Goal: Communication & Community: Answer question/provide support

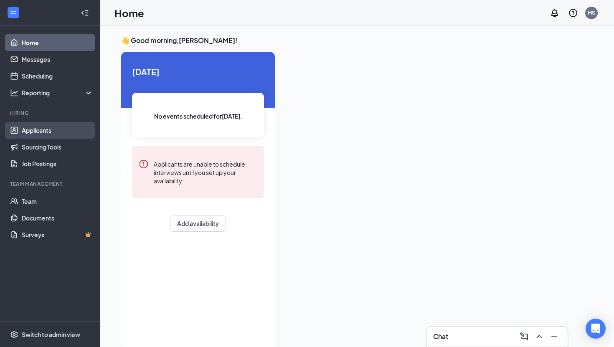
click at [41, 131] on link "Applicants" at bounding box center [57, 130] width 71 height 17
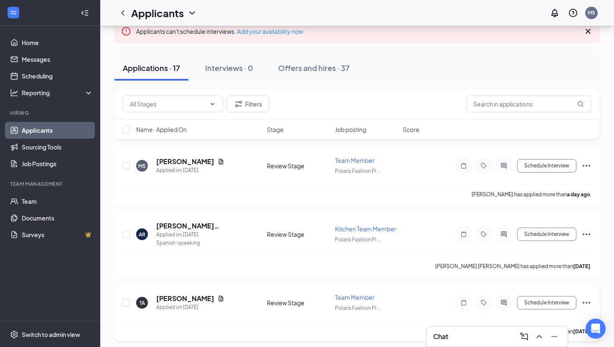
scroll to position [57, 0]
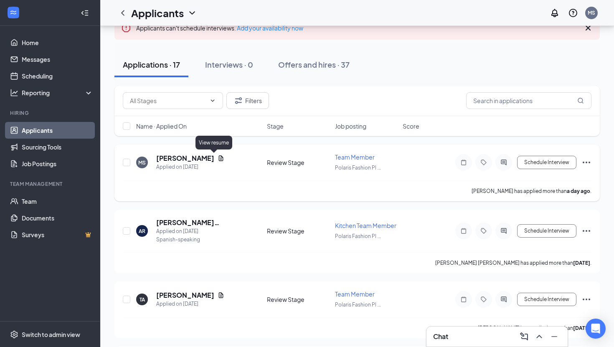
click at [217, 157] on icon "Document" at bounding box center [220, 158] width 7 height 7
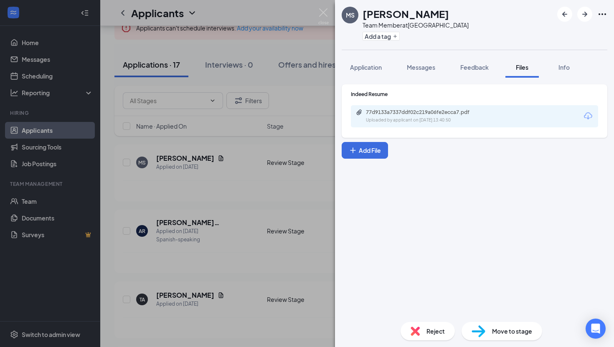
click at [412, 121] on div "Uploaded by applicant on [DATE] 13:40:50" at bounding box center [428, 120] width 125 height 7
click at [373, 74] on button "Application" at bounding box center [365, 67] width 48 height 21
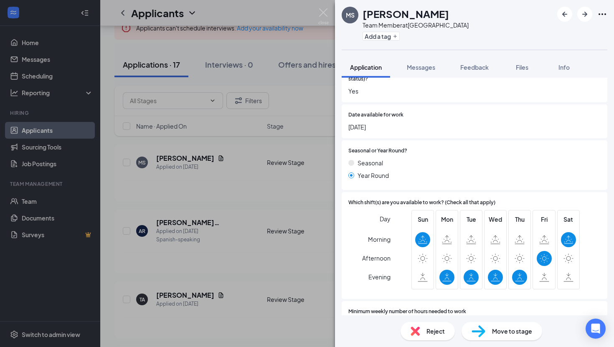
scroll to position [263, 0]
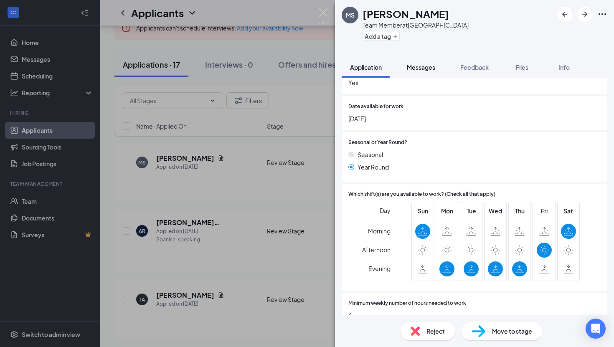
click at [427, 64] on span "Messages" at bounding box center [420, 67] width 28 height 8
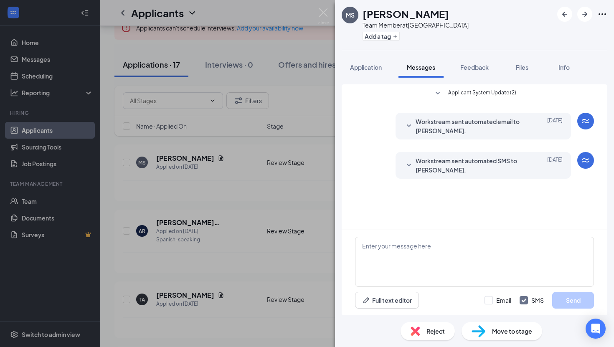
click at [251, 56] on div "MS [PERSON_NAME] Team Member at [GEOGRAPHIC_DATA] Add a tag Application Message…" at bounding box center [307, 173] width 614 height 347
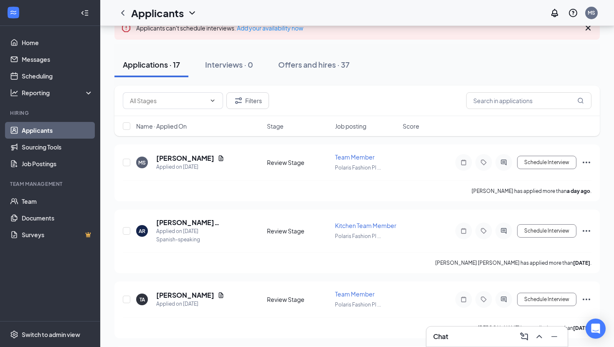
click at [456, 341] on div "Chat" at bounding box center [497, 336] width 128 height 13
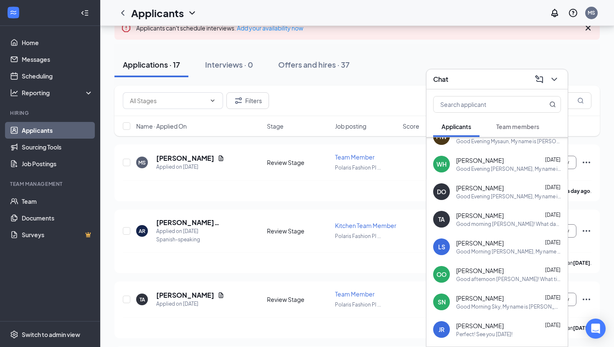
scroll to position [81, 0]
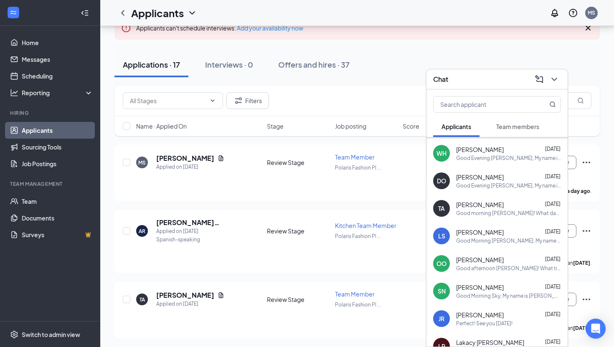
click at [471, 203] on span "[PERSON_NAME]" at bounding box center [480, 204] width 48 height 8
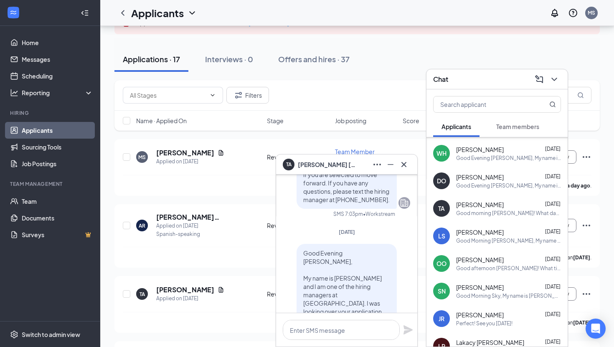
scroll to position [-194, 0]
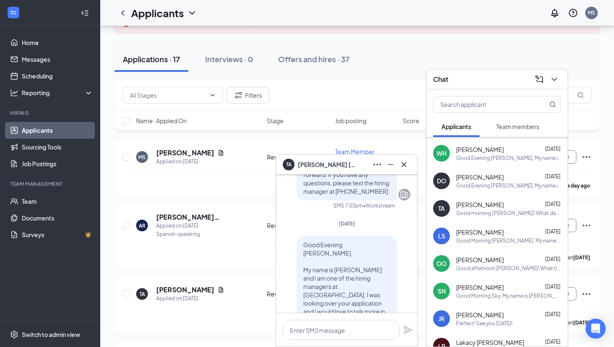
drag, startPoint x: 327, startPoint y: 249, endPoint x: 302, endPoint y: 268, distance: 32.1
click at [302, 268] on div "Good Evening [PERSON_NAME], My name is [PERSON_NAME] and I am one of the hiring…" at bounding box center [346, 307] width 100 height 144
copy span "Good Evening [PERSON_NAME], My name is [PERSON_NAME] and I am one of the hiring…"
click at [222, 158] on div "MS [PERSON_NAME] Applied on [DATE]" at bounding box center [199, 157] width 126 height 18
click at [196, 149] on h5 "[PERSON_NAME]" at bounding box center [185, 152] width 58 height 9
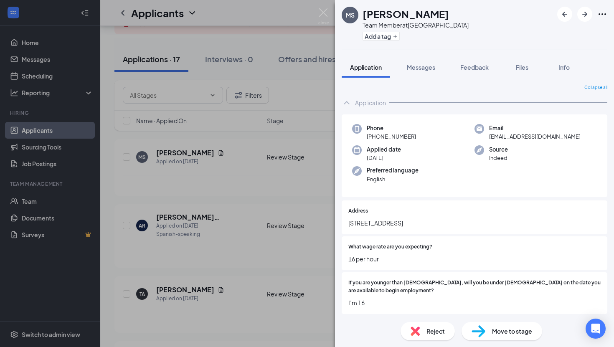
click at [414, 79] on div "Collapse all Application Phone [PHONE_NUMBER] Email [EMAIL_ADDRESS][DOMAIN_NAME…" at bounding box center [474, 196] width 279 height 237
click at [414, 70] on span "Messages" at bounding box center [420, 67] width 28 height 8
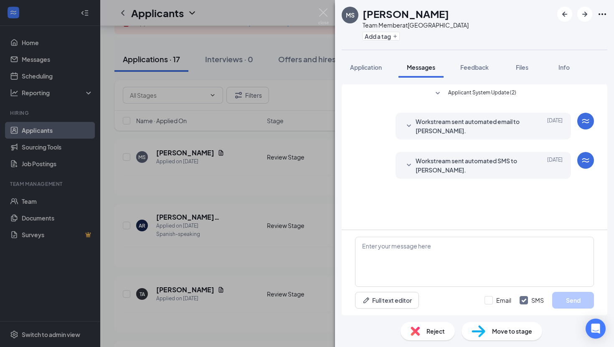
click at [426, 235] on div "Full text editor Email SMS Send" at bounding box center [473, 272] width 265 height 85
click at [418, 245] on textarea at bounding box center [474, 262] width 239 height 50
paste textarea "Good Evening [PERSON_NAME], My name is [PERSON_NAME] and I am one of the hiring…"
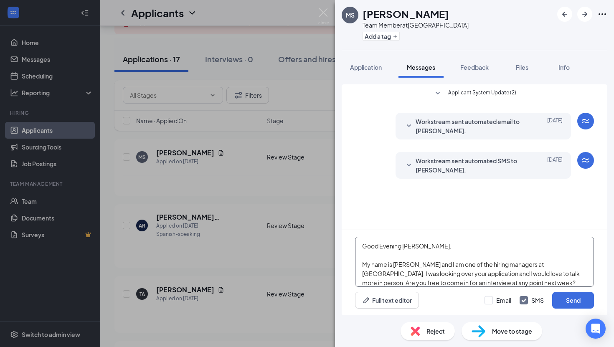
click at [387, 249] on textarea "Good Evening [PERSON_NAME], My name is [PERSON_NAME] and I am one of the hiring…" at bounding box center [474, 262] width 239 height 50
click at [416, 248] on textarea "Good Afternoon [PERSON_NAME], My name is [PERSON_NAME] and I am one of the hiri…" at bounding box center [474, 262] width 239 height 50
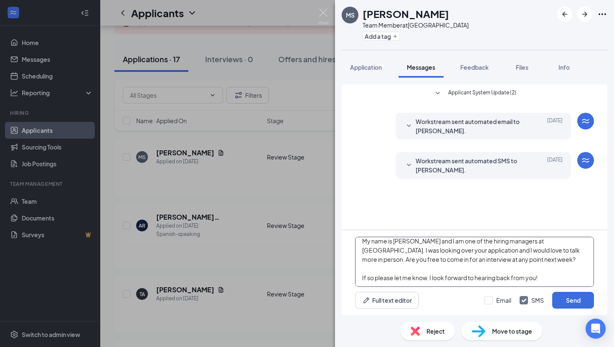
type textarea "Good [PERSON_NAME], My name is [PERSON_NAME] and I am one of the hiring manager…"
click at [491, 305] on div "Email SMS Send" at bounding box center [538, 300] width 109 height 17
click at [491, 302] on input "Email" at bounding box center [497, 300] width 27 height 8
checkbox input "true"
click at [557, 299] on button "Send" at bounding box center [573, 300] width 42 height 17
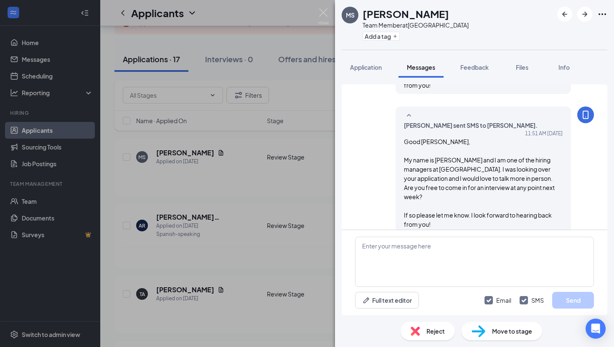
scroll to position [230, 0]
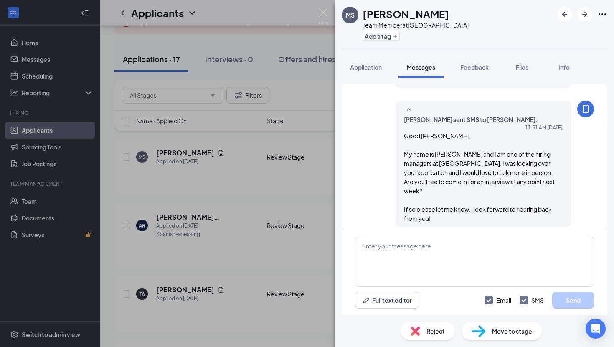
click at [330, 81] on div "MS [PERSON_NAME] Team Member at [GEOGRAPHIC_DATA] Add a tag Application Message…" at bounding box center [307, 173] width 614 height 347
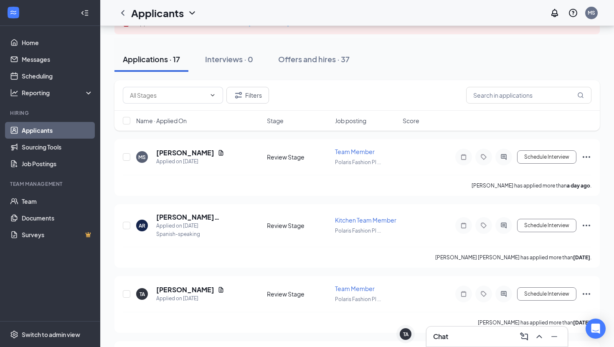
click at [452, 332] on div "Chat" at bounding box center [497, 336] width 128 height 13
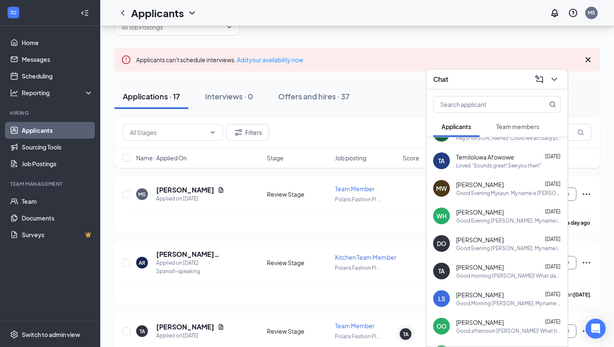
scroll to position [19, 0]
click at [481, 215] on div "[PERSON_NAME] [DATE] Good Evening [PERSON_NAME], My name is [PERSON_NAME] and I…" at bounding box center [508, 215] width 105 height 16
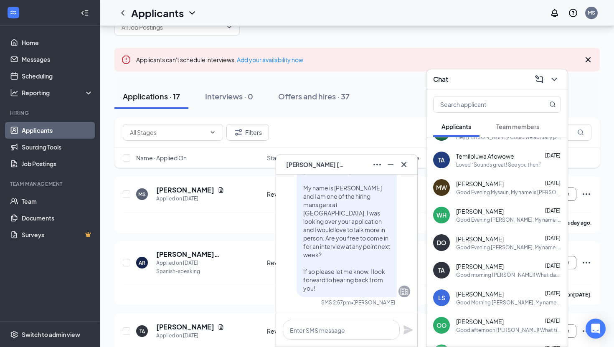
click at [474, 238] on span "[PERSON_NAME]" at bounding box center [480, 239] width 48 height 8
click at [475, 265] on span "[PERSON_NAME]" at bounding box center [480, 266] width 48 height 8
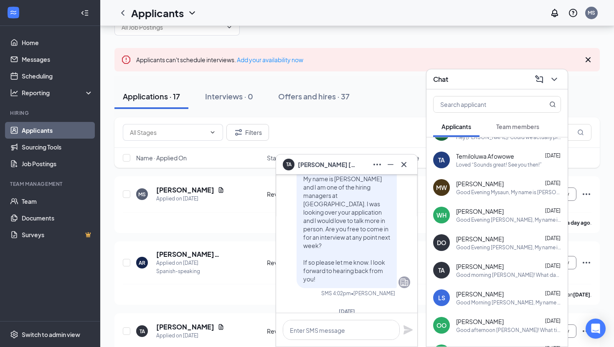
scroll to position [0, 0]
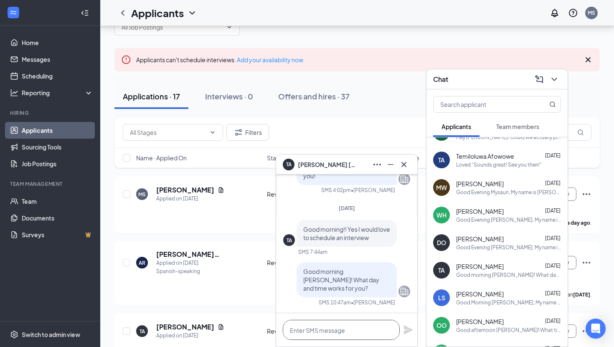
click at [323, 320] on textarea at bounding box center [341, 330] width 117 height 20
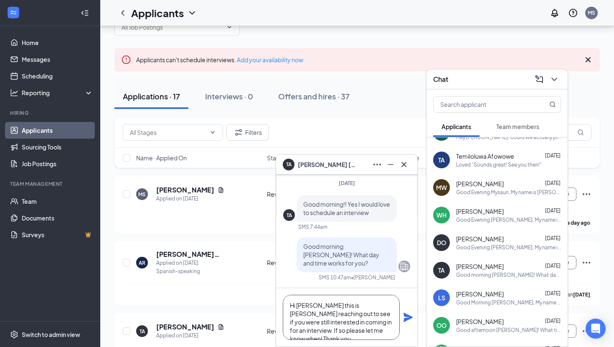
type textarea "Hi [PERSON_NAME] this is [PERSON_NAME] reaching out to see if you were still in…"
click at [407, 317] on icon "Plane" at bounding box center [407, 317] width 9 height 9
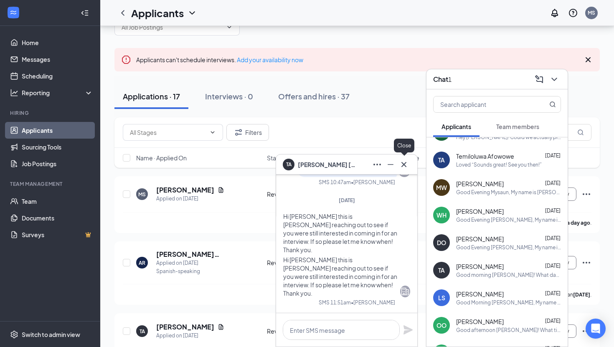
click at [401, 164] on icon "Cross" at bounding box center [404, 164] width 10 height 10
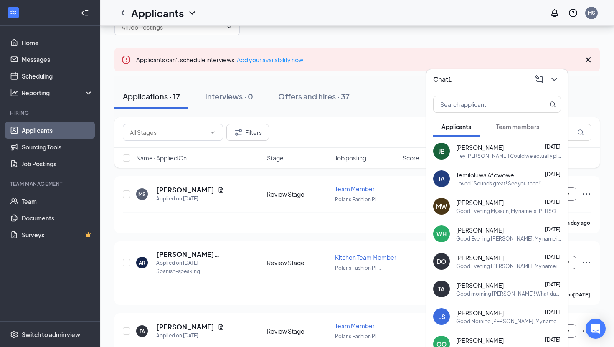
click at [446, 79] on h3 "Chat" at bounding box center [440, 79] width 15 height 9
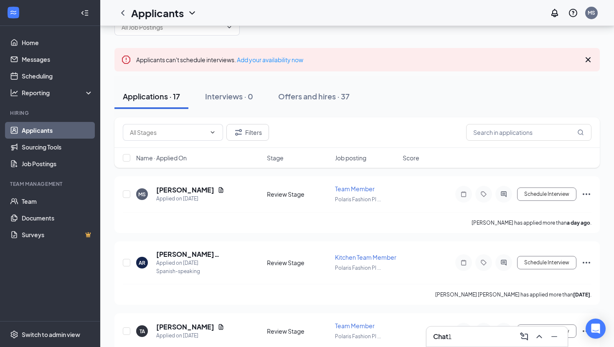
click at [498, 338] on div "Chat 1" at bounding box center [497, 336] width 128 height 13
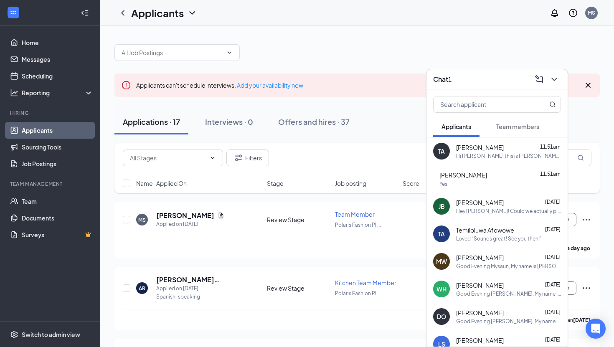
click at [521, 182] on div "Yes" at bounding box center [499, 183] width 121 height 7
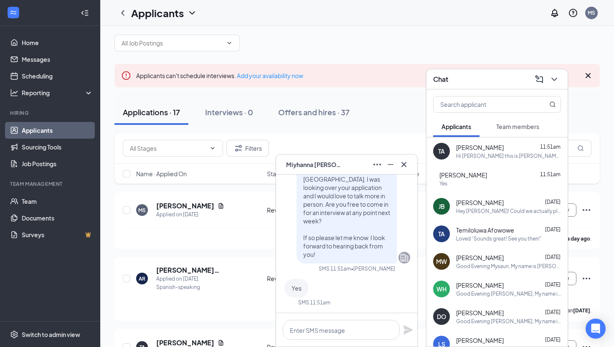
scroll to position [13, 0]
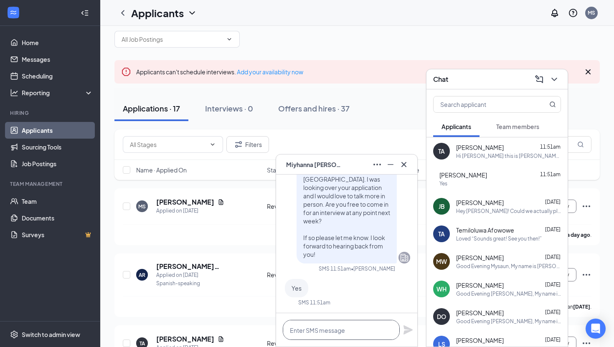
click at [329, 329] on textarea at bounding box center [341, 330] width 117 height 20
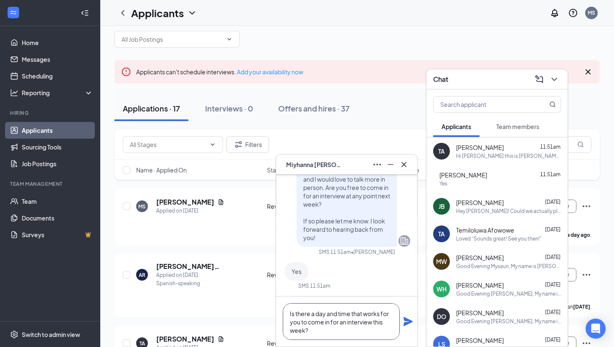
type textarea "Is there a day and time that works for you to come in for an interview this wee…"
click at [406, 331] on div "Is there a day and time that works for you to come in for an interview this wee…" at bounding box center [346, 321] width 141 height 50
click at [406, 322] on icon "Plane" at bounding box center [407, 321] width 9 height 9
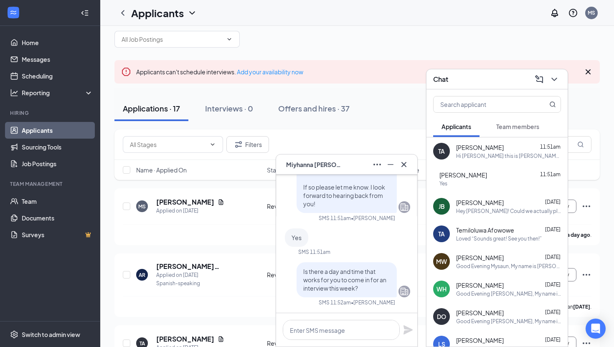
click at [412, 109] on div "Applications · 17 Interviews · 0 Offers and hires · 37" at bounding box center [356, 108] width 485 height 25
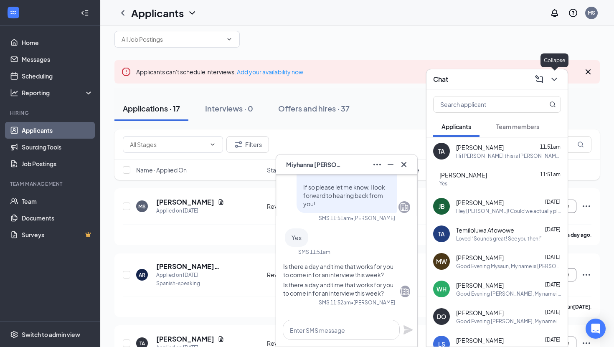
click at [550, 77] on icon "ChevronDown" at bounding box center [554, 79] width 10 height 10
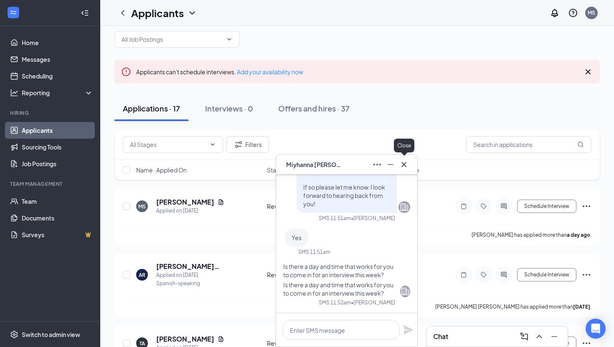
click at [406, 163] on icon "Cross" at bounding box center [404, 164] width 10 height 10
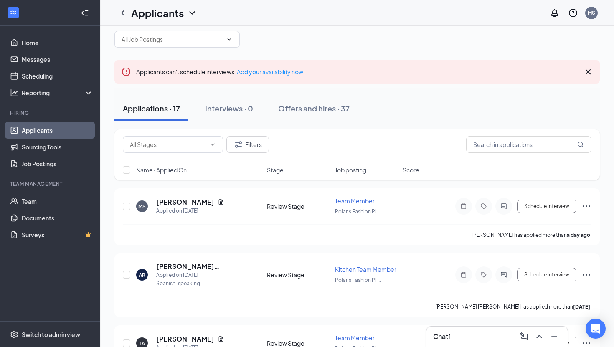
click at [444, 341] on h3 "Chat" at bounding box center [440, 336] width 15 height 9
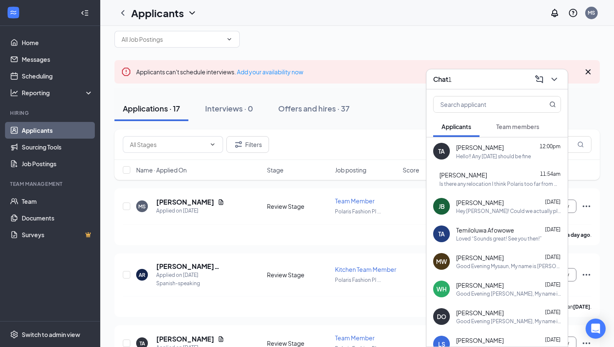
click at [459, 178] on span "[PERSON_NAME]" at bounding box center [463, 174] width 48 height 9
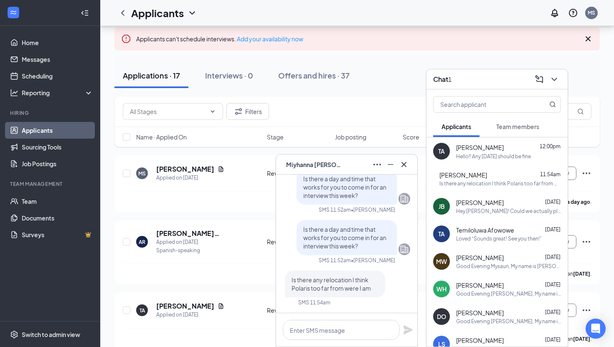
scroll to position [47, 0]
click at [337, 330] on textarea at bounding box center [341, 330] width 117 height 20
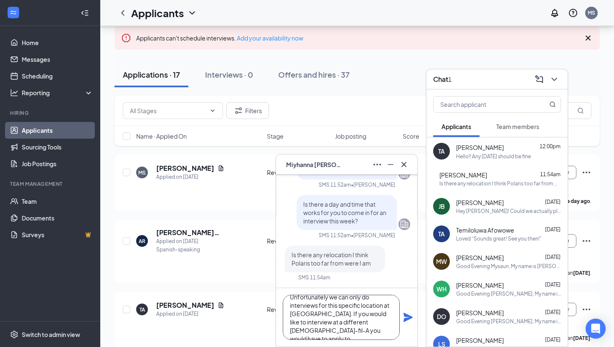
scroll to position [17, 0]
type textarea "Unfortunately we can only do interviews for this specific location at [GEOGRAPH…"
click at [401, 317] on div "Unfortunately we can only do interviews for this specific location at [GEOGRAPH…" at bounding box center [346, 317] width 141 height 58
click at [406, 318] on icon "Plane" at bounding box center [407, 317] width 9 height 9
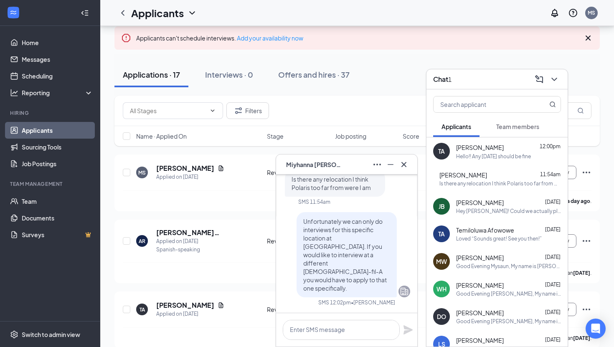
scroll to position [0, 0]
click at [480, 163] on div "TA [PERSON_NAME] 12:00pm Hello!! Any [DATE] should be fine" at bounding box center [496, 151] width 141 height 28
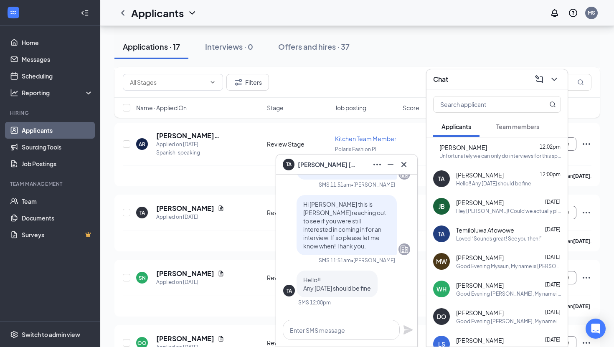
scroll to position [147, 0]
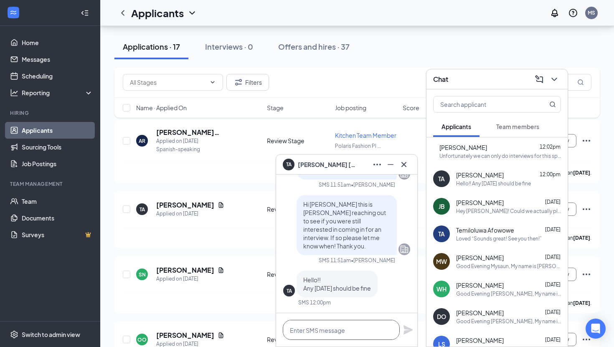
click at [323, 332] on textarea at bounding box center [341, 330] width 117 height 20
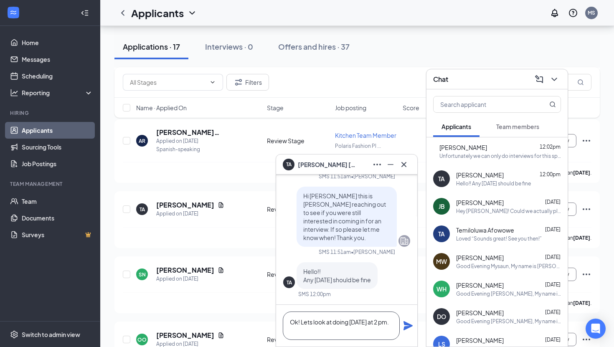
type textarea "Ok! Lets look at doing [DATE] at 2 pm."
click at [409, 325] on icon "Plane" at bounding box center [407, 325] width 9 height 9
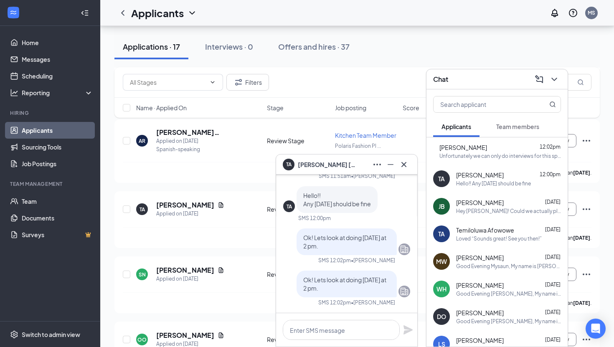
click at [404, 160] on icon "Cross" at bounding box center [404, 164] width 10 height 10
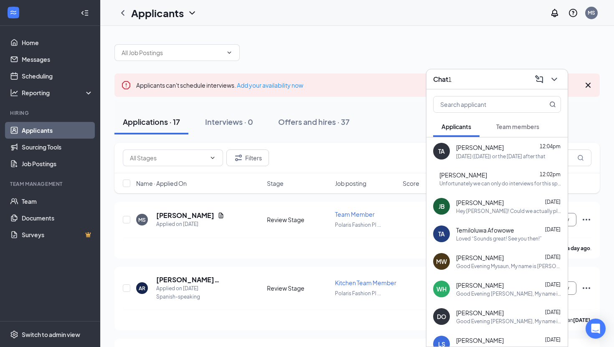
click at [458, 160] on div "TA [PERSON_NAME] 12:04pm [DATE] ([DATE]) or the [DATE] after that" at bounding box center [496, 151] width 141 height 28
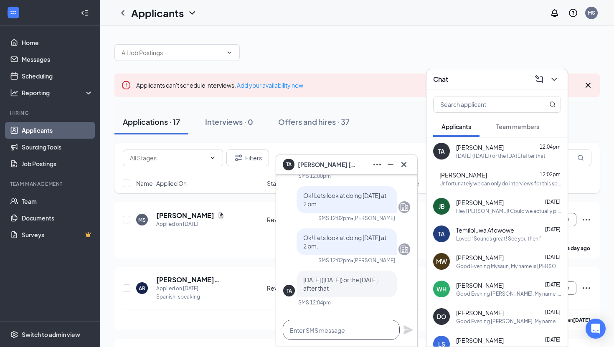
click at [350, 336] on textarea at bounding box center [341, 330] width 117 height 20
type textarea "w"
type textarea "W"
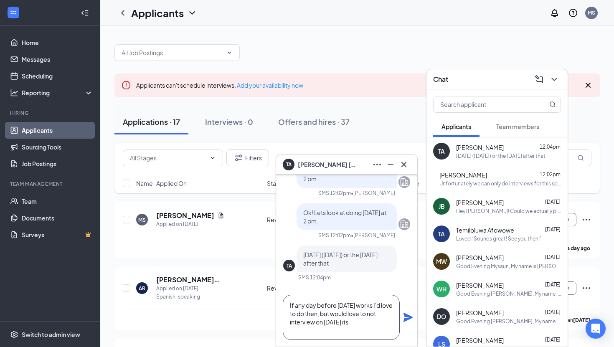
scroll to position [0, 0]
type textarea "If any day before [DATE] works I'd love to do then, but would love to not inter…"
click at [409, 315] on icon "Plane" at bounding box center [408, 317] width 10 height 10
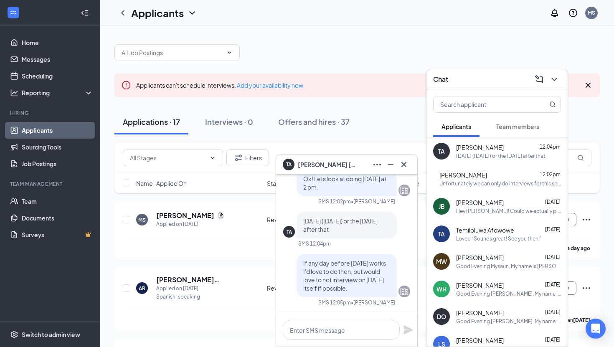
click at [467, 212] on div "Hey [PERSON_NAME]! Could we actually plan to interview at 3 [DATE]?" at bounding box center [508, 210] width 105 height 7
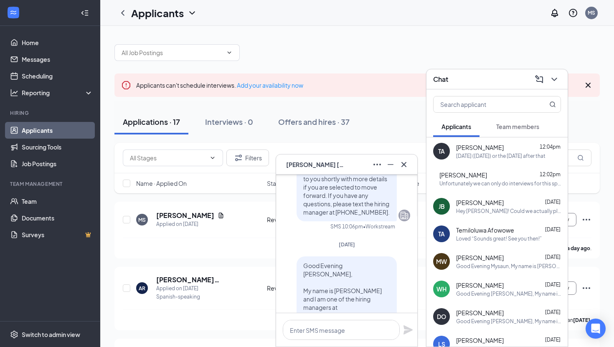
scroll to position [-248, 0]
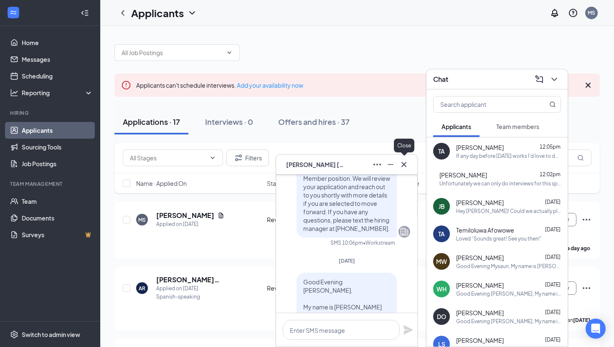
click at [406, 167] on icon "Cross" at bounding box center [404, 164] width 10 height 10
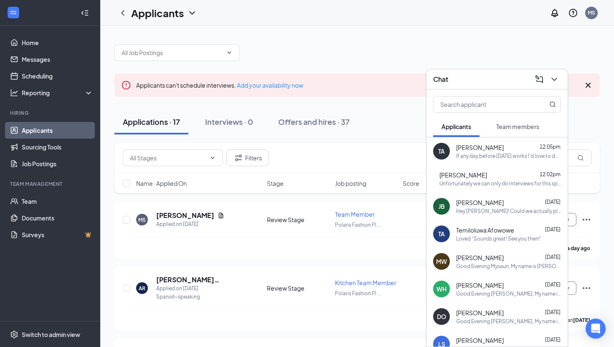
click at [447, 228] on div "TA Temiloluwa Afowowe [DATE] Loved “Sounds great! See you then!”" at bounding box center [496, 234] width 141 height 28
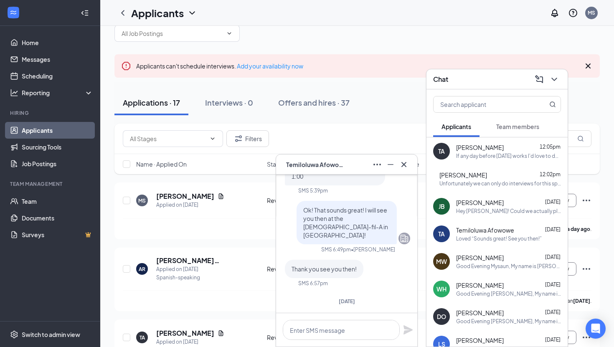
scroll to position [0, 0]
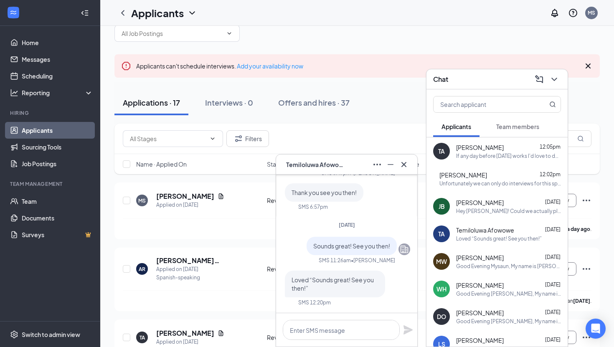
click at [458, 252] on div "MW mysaun [PERSON_NAME] [DATE] Good Evening Mysaun, My name is [PERSON_NAME] an…" at bounding box center [496, 261] width 141 height 28
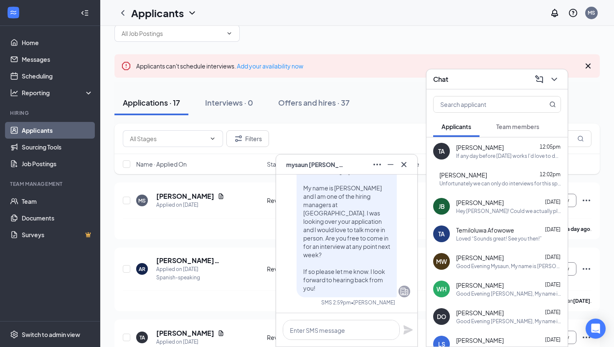
click at [466, 239] on div "Loved “Sounds great! See you then!”" at bounding box center [499, 238] width 86 height 7
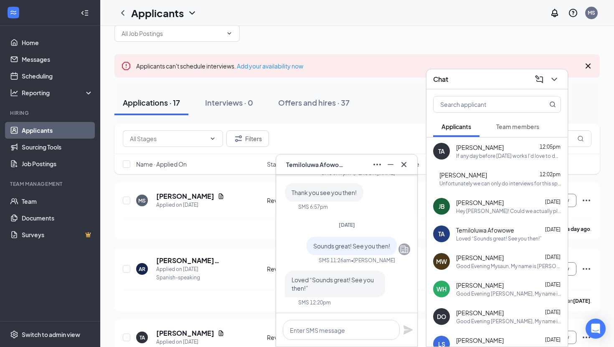
click at [466, 292] on div "Good Evening [PERSON_NAME], My name is [PERSON_NAME] and I am one of the hiring…" at bounding box center [508, 293] width 105 height 7
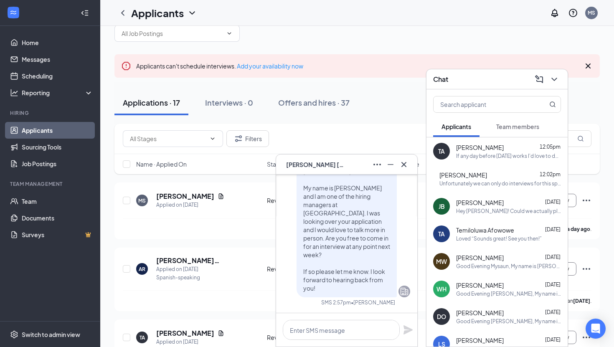
click at [488, 147] on span "[PERSON_NAME]" at bounding box center [480, 147] width 48 height 8
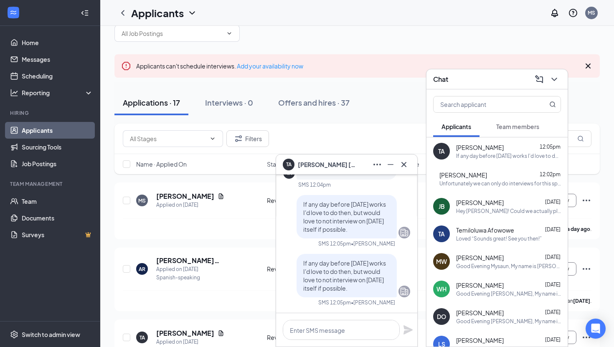
click at [483, 187] on div "MS [PERSON_NAME] 12:02pm Unfortunately we can only do interviews for this speci…" at bounding box center [496, 179] width 141 height 28
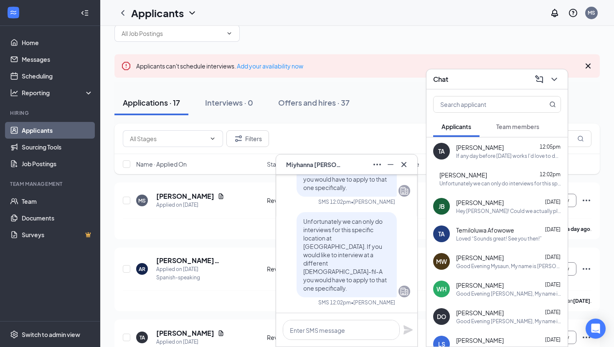
click at [480, 200] on span "[PERSON_NAME]" at bounding box center [480, 202] width 48 height 8
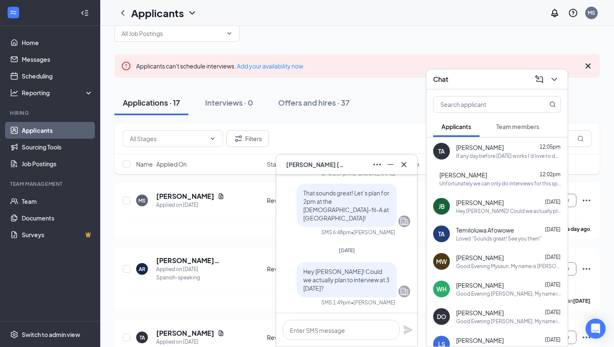
click at [478, 231] on span "Temiloluwa Afowowe" at bounding box center [485, 230] width 58 height 8
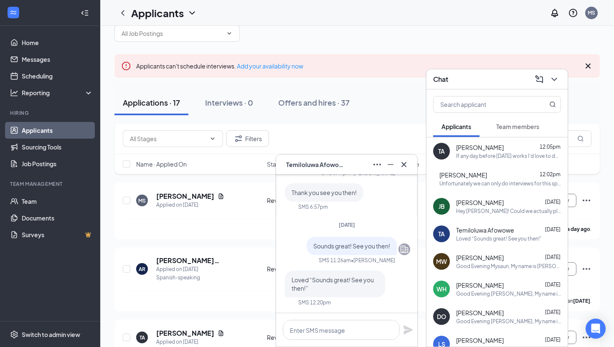
click at [410, 164] on div "TA Temiloluwa Afowowe" at bounding box center [346, 164] width 141 height 20
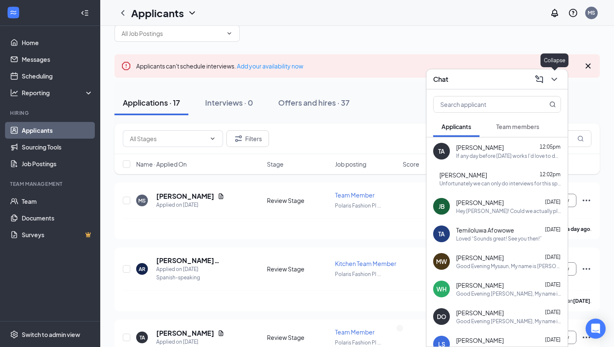
click at [555, 84] on button at bounding box center [553, 79] width 13 height 13
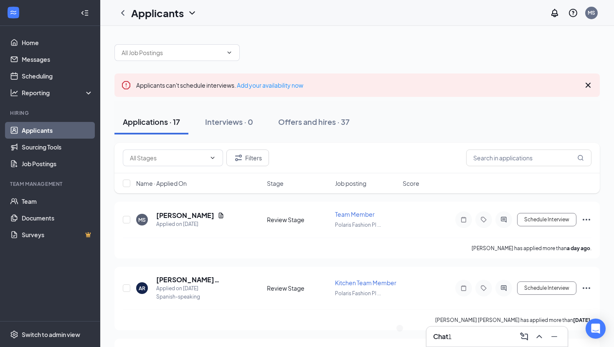
click at [488, 342] on div "Chat 1" at bounding box center [497, 336] width 128 height 13
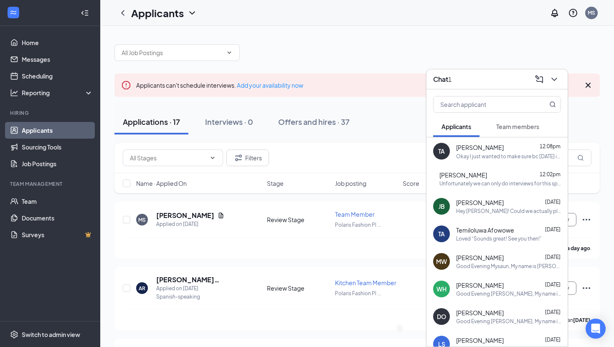
click at [506, 158] on div "Okay I just wanted to make sure bc [DATE] is on the [DATE] that's coming up 😁" at bounding box center [508, 156] width 105 height 7
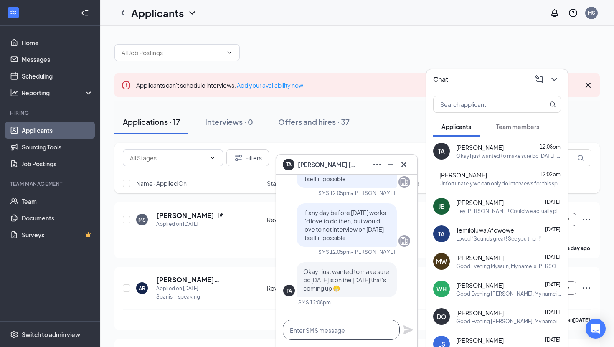
click at [343, 330] on textarea at bounding box center [341, 330] width 117 height 20
type textarea "Y"
type textarea "C"
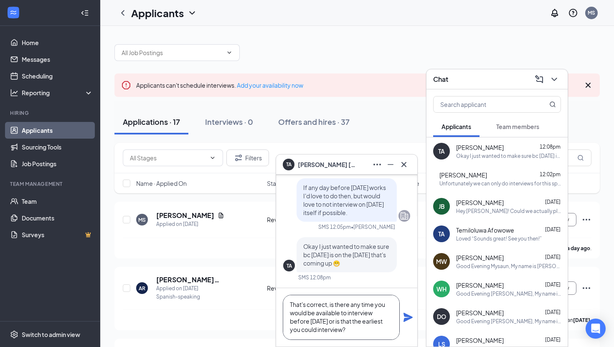
scroll to position [1, 0]
type textarea "That's correct, is there any time you would be available to interview before [D…"
click at [410, 316] on icon "Plane" at bounding box center [407, 317] width 9 height 9
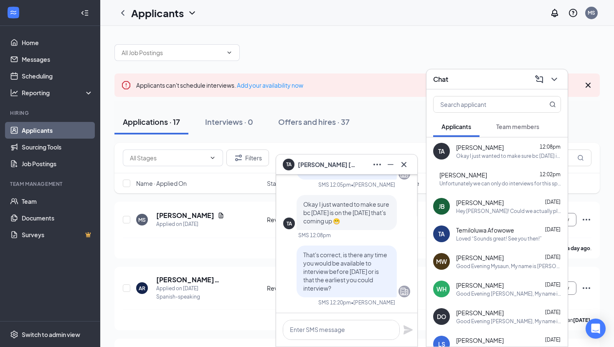
scroll to position [0, 0]
click at [407, 165] on icon "Cross" at bounding box center [404, 164] width 10 height 10
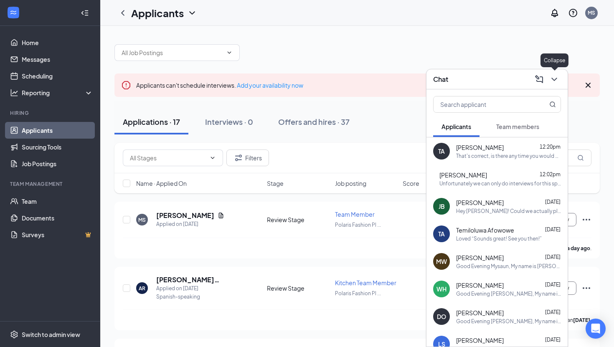
click at [551, 82] on icon "ChevronDown" at bounding box center [554, 79] width 10 height 10
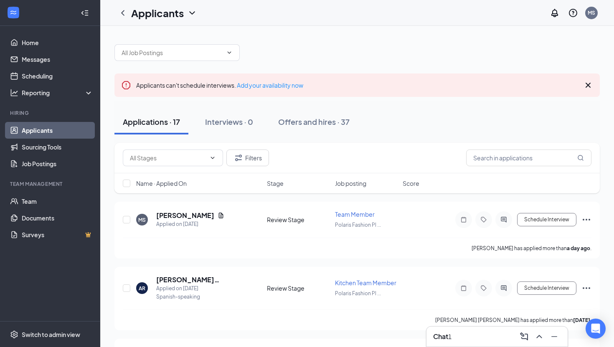
click at [447, 332] on h3 "Chat" at bounding box center [440, 336] width 15 height 9
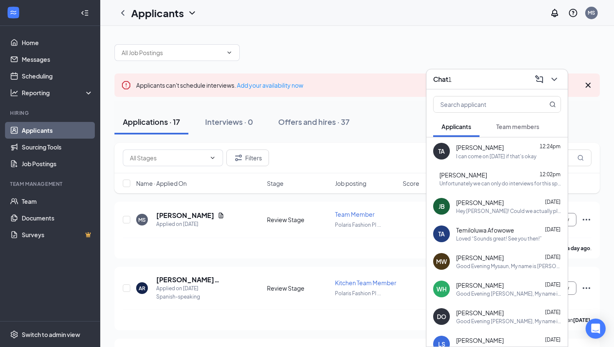
click at [487, 141] on div "TA [PERSON_NAME] 12:24pm I can come on [DATE] if that's okay" at bounding box center [496, 151] width 141 height 28
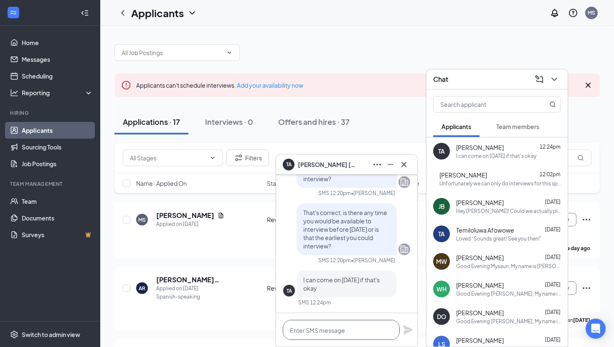
click at [327, 333] on textarea at bounding box center [341, 330] width 117 height 20
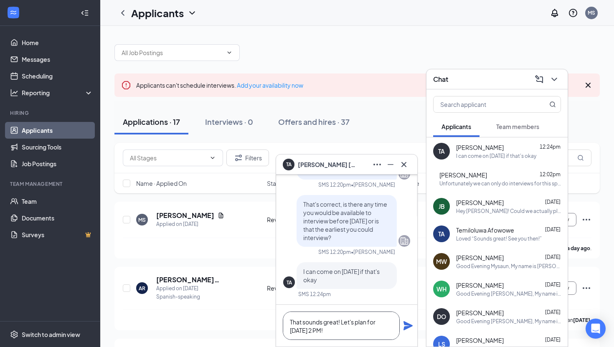
type textarea "That sounds great! Let's plan for [DATE] 2 PM!"
click at [412, 327] on icon "Plane" at bounding box center [408, 326] width 10 height 10
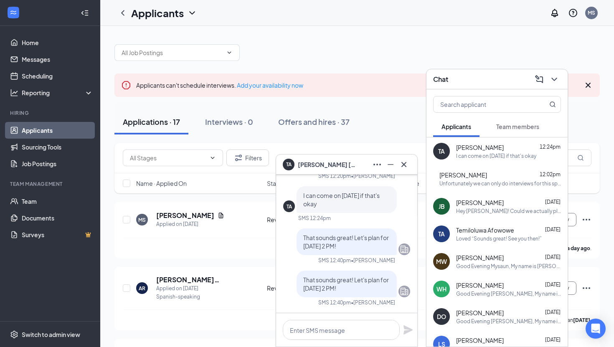
click at [557, 88] on div "Chat" at bounding box center [496, 79] width 141 height 20
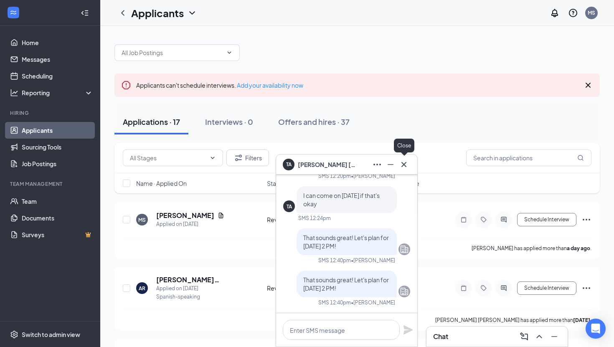
click at [404, 163] on icon "Cross" at bounding box center [404, 164] width 10 height 10
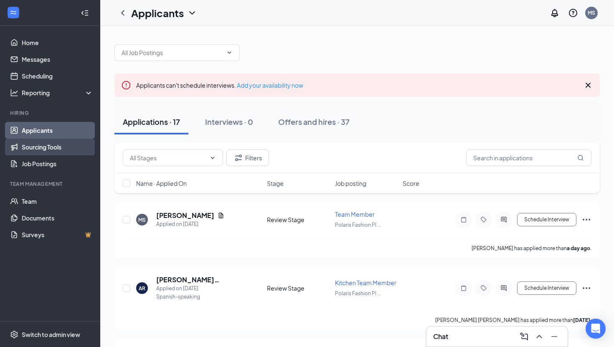
click at [58, 144] on link "Sourcing Tools" at bounding box center [57, 147] width 71 height 17
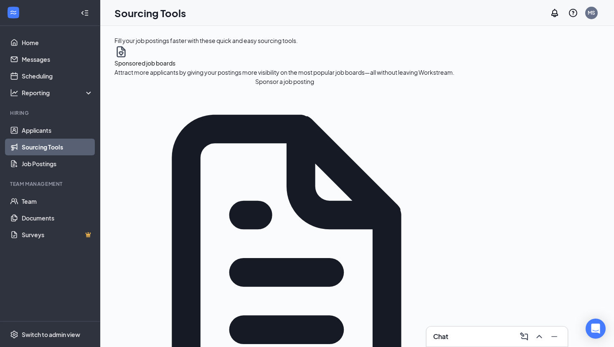
click at [162, 86] on button "Sponsor a job posting" at bounding box center [284, 81] width 340 height 9
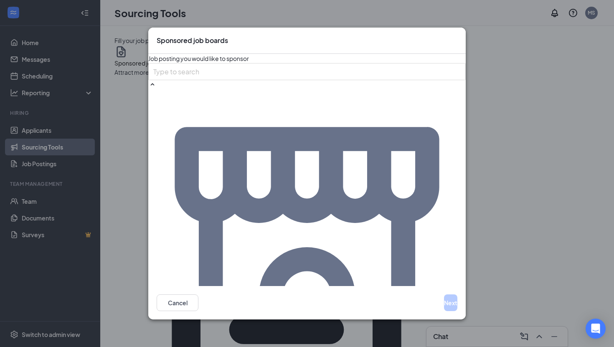
click at [444, 305] on button "Next" at bounding box center [450, 302] width 13 height 17
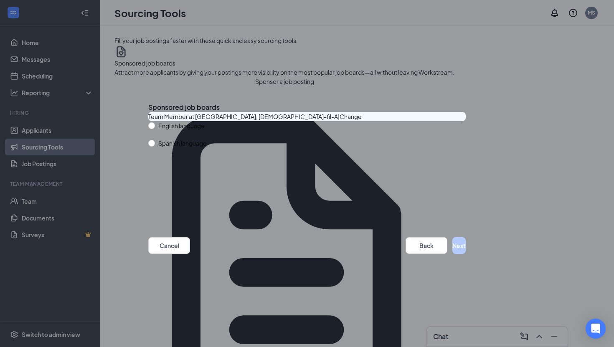
click at [173, 130] on span "English language" at bounding box center [181, 125] width 53 height 9
click at [154, 128] on input "English language" at bounding box center [151, 125] width 6 height 6
radio input "true"
click at [452, 249] on button "Next" at bounding box center [458, 245] width 13 height 17
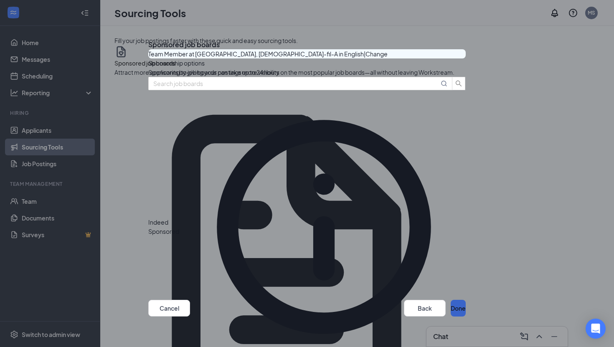
scroll to position [3, 0]
click at [465, 232] on button "button" at bounding box center [465, 232] width 0 height 0
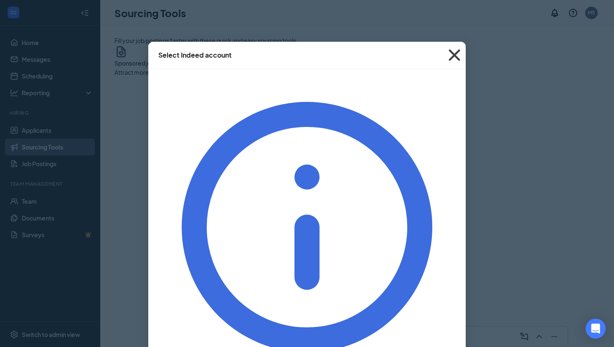
click at [453, 63] on span "Close" at bounding box center [454, 55] width 23 height 23
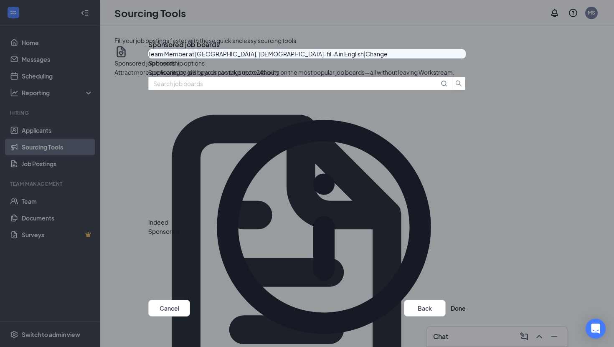
click at [451, 49] on div "Sponsored job boards" at bounding box center [306, 44] width 317 height 9
click at [148, 38] on icon "Cross" at bounding box center [148, 38] width 0 height 0
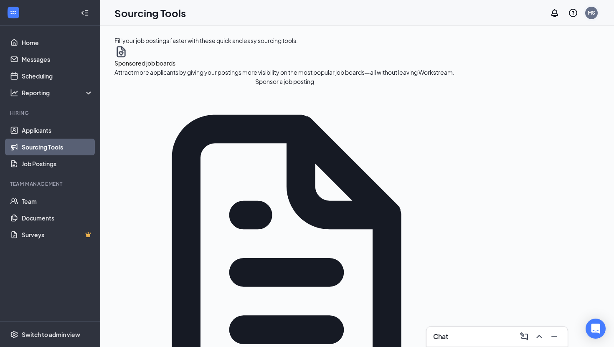
click at [598, 15] on div "MS" at bounding box center [591, 13] width 17 height 17
click at [595, 14] on div "MS" at bounding box center [591, 13] width 13 height 13
click at [22, 345] on span "Switch to admin view" at bounding box center [57, 333] width 71 height 25
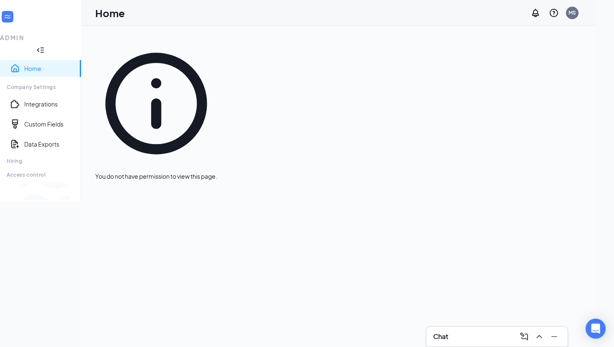
drag, startPoint x: 374, startPoint y: 184, endPoint x: 110, endPoint y: 146, distance: 267.4
click at [114, 146] on div "You do not have permission to view this page." at bounding box center [337, 186] width 513 height 321
click at [74, 100] on link "Integrations" at bounding box center [49, 104] width 50 height 8
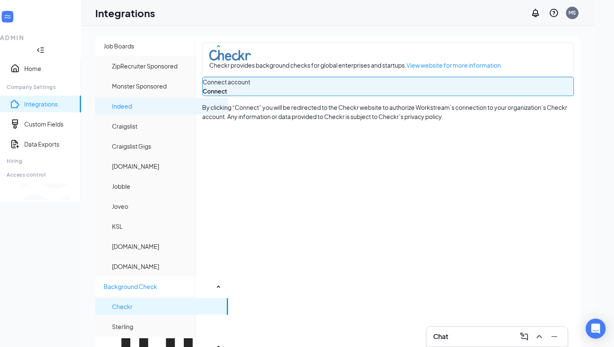
click at [146, 105] on span "Indeed" at bounding box center [166, 106] width 109 height 17
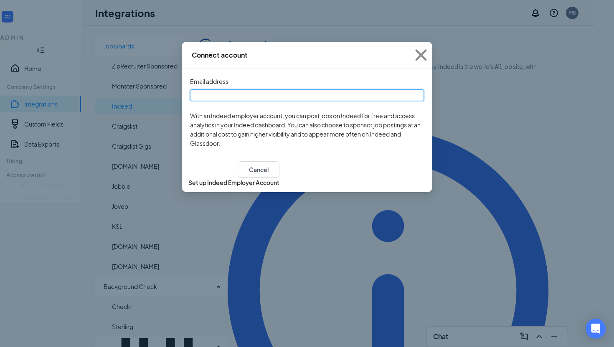
click at [265, 96] on input "text" at bounding box center [307, 95] width 234 height 12
type input "[PERSON_NAME][EMAIL_ADDRESS][DOMAIN_NAME]"
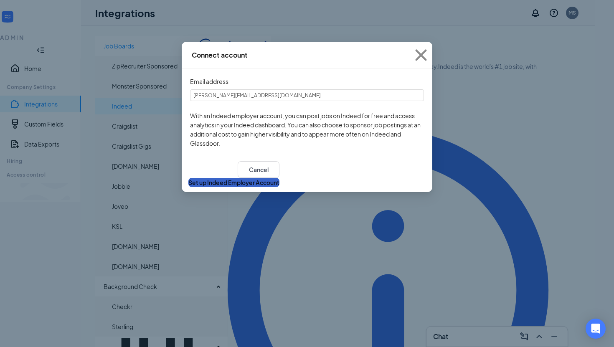
click at [279, 182] on button "Set up Indeed Employer Account" at bounding box center [233, 182] width 91 height 9
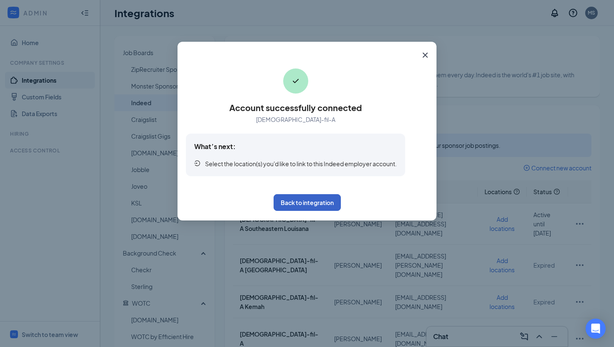
click at [297, 199] on button "Back to integration" at bounding box center [306, 202] width 67 height 17
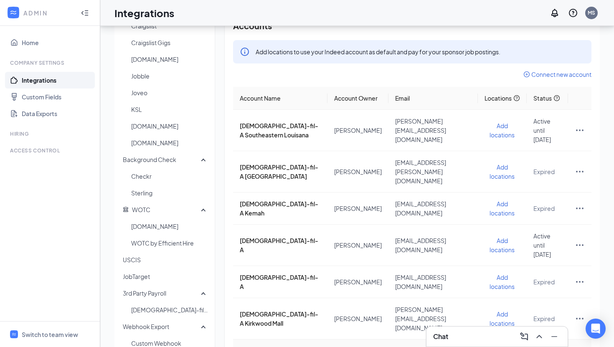
scroll to position [92, 0]
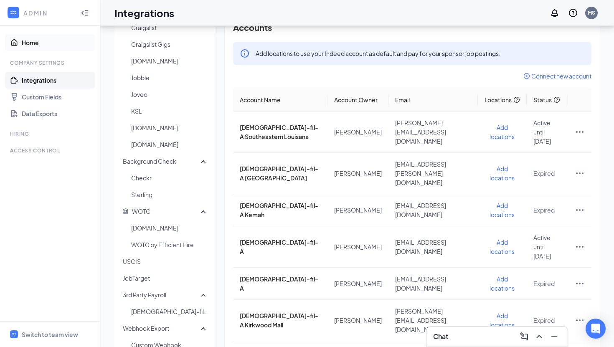
click at [38, 48] on link "Home" at bounding box center [57, 42] width 71 height 17
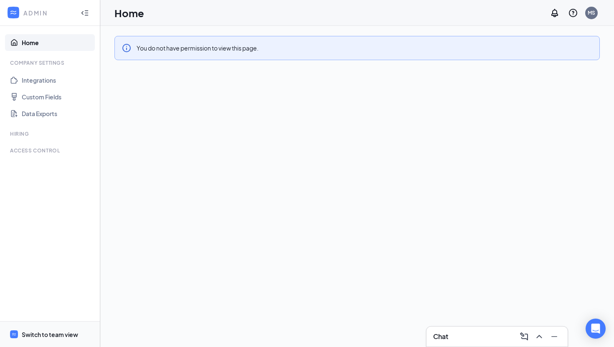
click at [33, 324] on span "Switch to team view" at bounding box center [57, 333] width 71 height 25
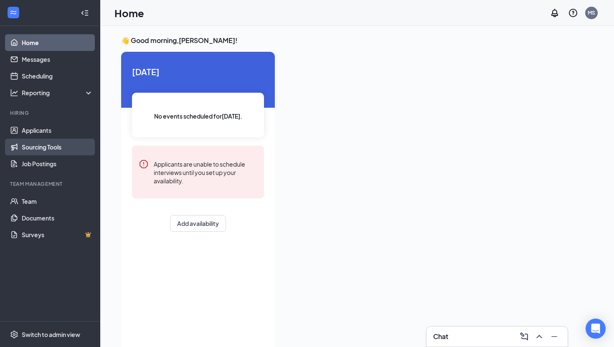
click at [26, 147] on link "Sourcing Tools" at bounding box center [57, 147] width 71 height 17
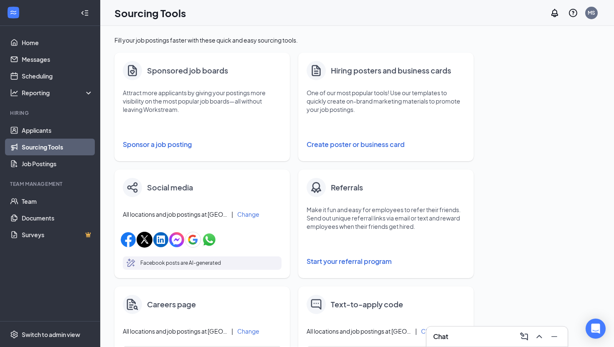
click at [171, 134] on div at bounding box center [202, 131] width 159 height 10
click at [171, 139] on button "Sponsor a job posting" at bounding box center [202, 144] width 159 height 17
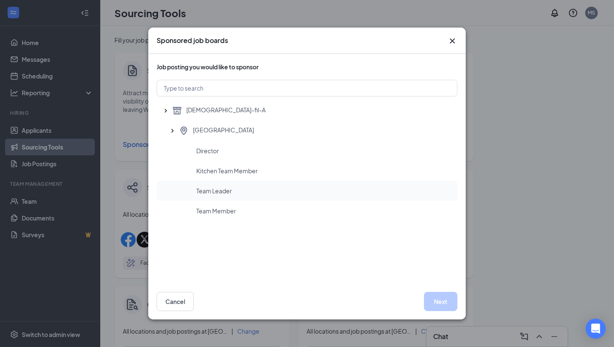
click at [199, 188] on span "Team Leader" at bounding box center [213, 191] width 35 height 8
click at [201, 206] on div "Team Member" at bounding box center [307, 211] width 300 height 20
click at [439, 314] on div "Cancel Next" at bounding box center [306, 301] width 317 height 36
click at [439, 309] on button "Next" at bounding box center [440, 301] width 33 height 19
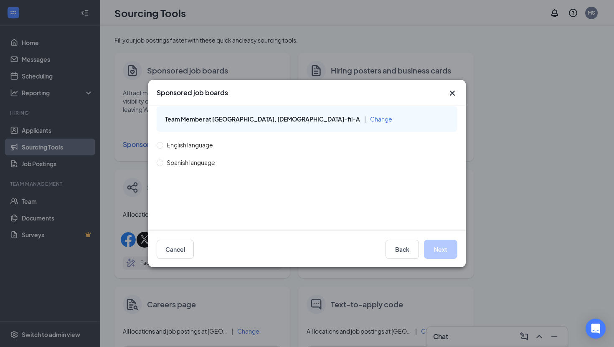
click at [202, 142] on span "English language" at bounding box center [189, 144] width 53 height 9
click at [162, 142] on input "English language" at bounding box center [160, 145] width 6 height 6
radio input "true"
click at [446, 247] on button "Next" at bounding box center [440, 249] width 33 height 19
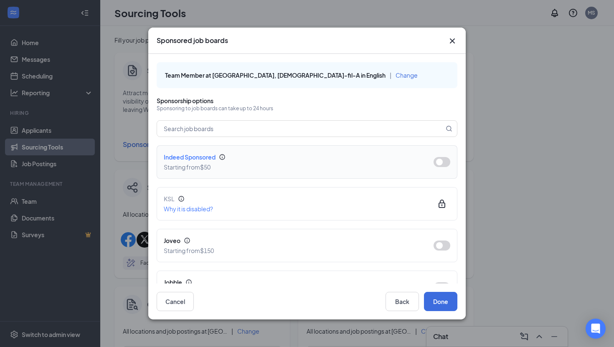
click at [430, 167] on div "Indeed Sponsored Starting from $50" at bounding box center [307, 161] width 286 height 19
click at [438, 164] on button "button" at bounding box center [441, 162] width 17 height 10
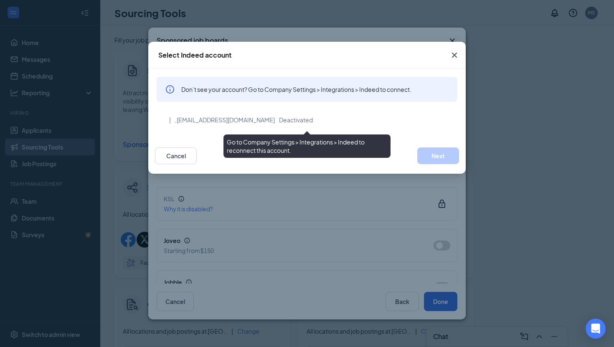
click at [232, 119] on span "[EMAIL_ADDRESS][DOMAIN_NAME]" at bounding box center [226, 120] width 98 height 8
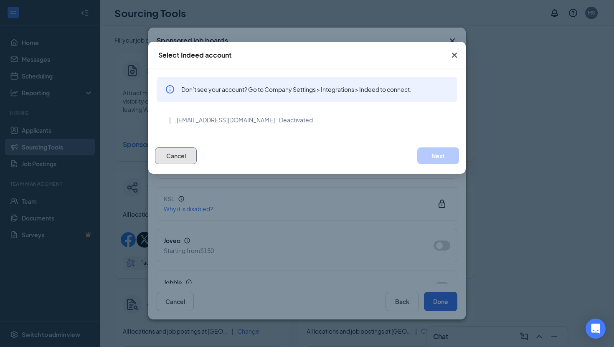
click at [184, 152] on button "Cancel" at bounding box center [176, 155] width 42 height 17
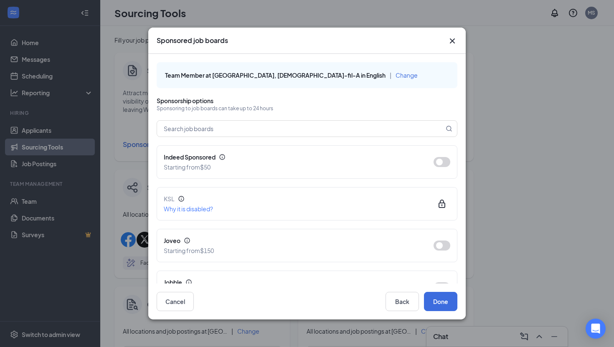
click at [83, 110] on div "Sponsored job boards Team Member at [GEOGRAPHIC_DATA], [DEMOGRAPHIC_DATA]-fil-A…" at bounding box center [307, 173] width 614 height 347
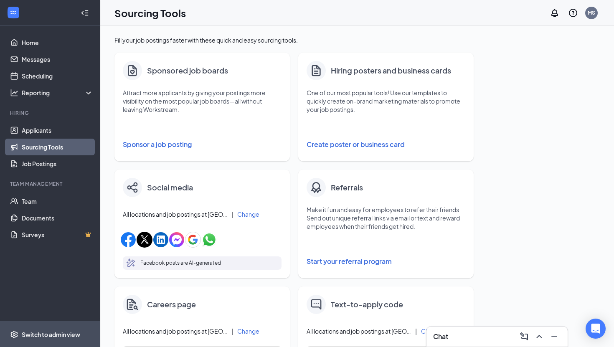
click at [82, 327] on span "Switch to admin view" at bounding box center [57, 333] width 71 height 25
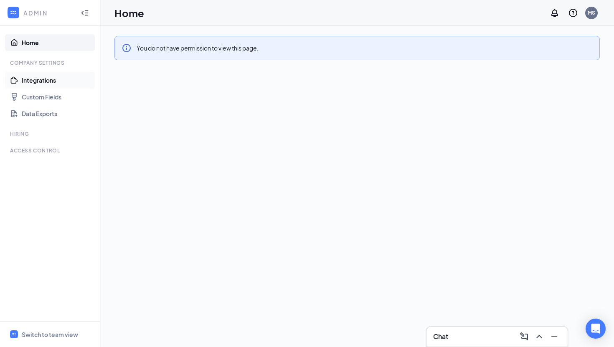
click at [53, 72] on link "Integrations" at bounding box center [57, 80] width 71 height 17
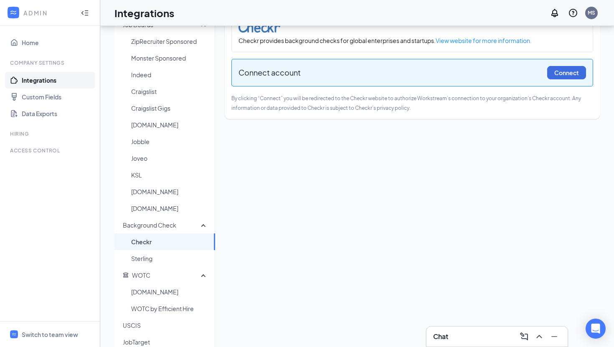
scroll to position [17, 0]
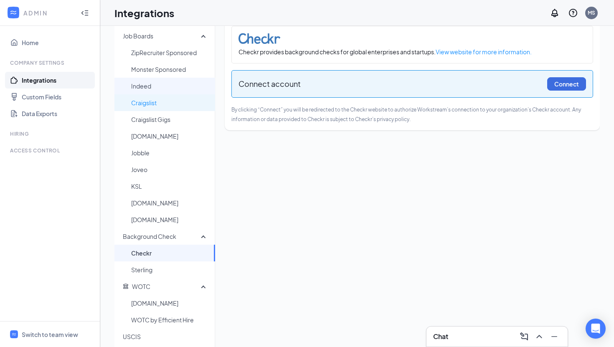
click at [187, 86] on span "Indeed" at bounding box center [169, 86] width 77 height 17
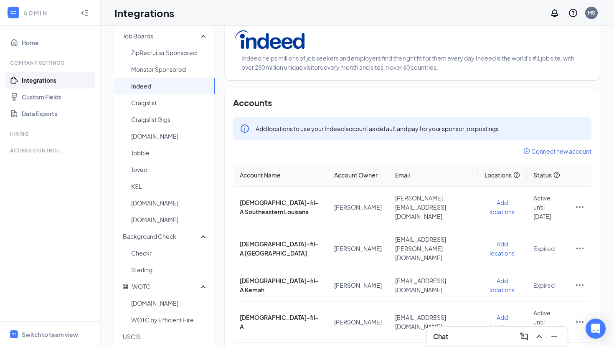
click at [526, 154] on div "Connect new account" at bounding box center [412, 151] width 358 height 8
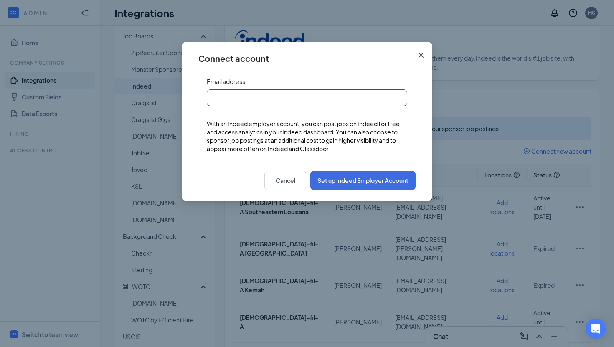
click at [370, 91] on input "text" at bounding box center [307, 97] width 200 height 17
type input "[PERSON_NAME][EMAIL_ADDRESS][DOMAIN_NAME]"
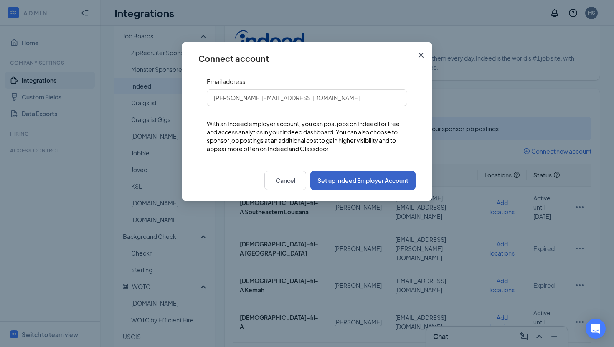
click at [360, 175] on button "Set up Indeed Employer Account" at bounding box center [362, 180] width 105 height 19
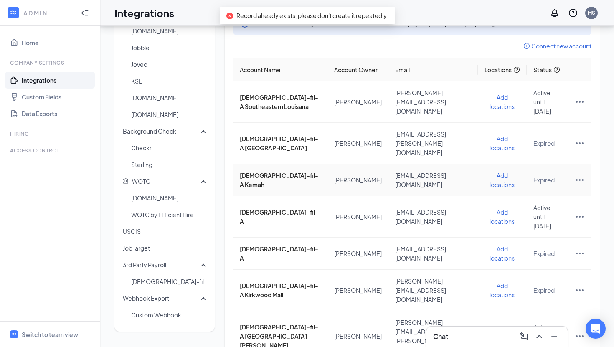
scroll to position [123, 0]
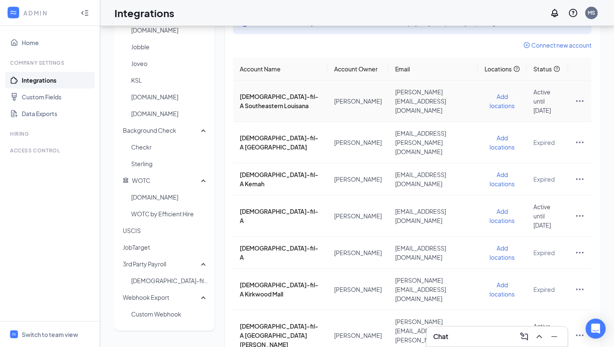
click at [577, 104] on icon "Ellipses" at bounding box center [579, 101] width 10 height 10
click at [422, 70] on th "Email" at bounding box center [433, 69] width 90 height 23
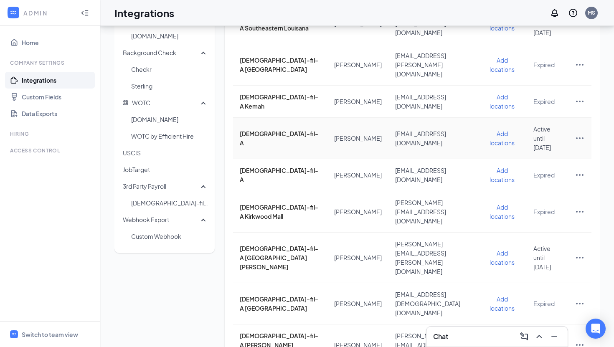
scroll to position [233, 0]
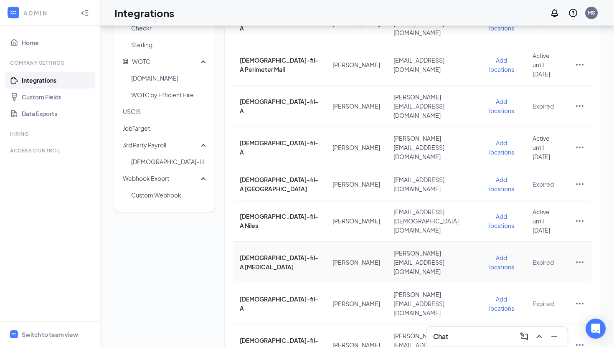
scroll to position [242, 0]
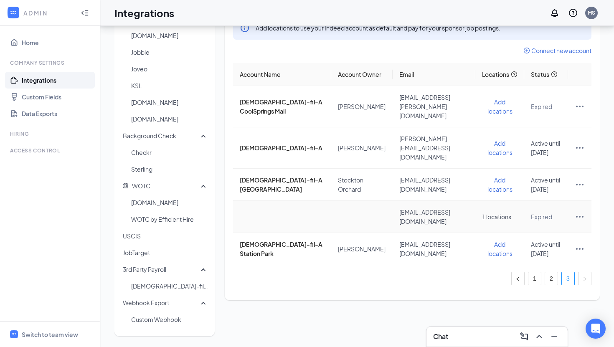
click at [581, 212] on icon "Ellipses" at bounding box center [579, 217] width 10 height 10
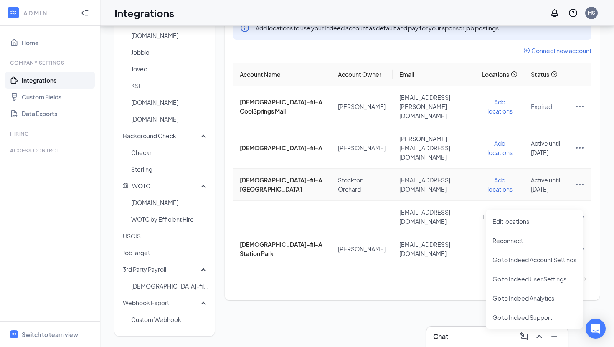
click at [579, 179] on icon "Ellipses" at bounding box center [579, 184] width 10 height 10
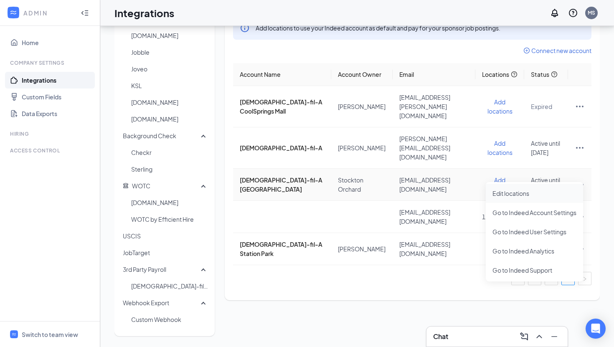
click at [523, 196] on span "Edit locations" at bounding box center [534, 193] width 84 height 9
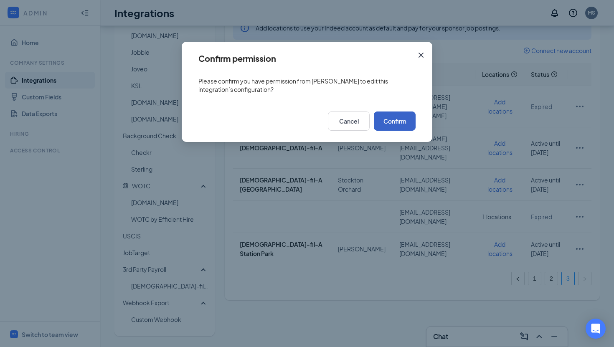
click at [397, 124] on button "Confirm" at bounding box center [395, 120] width 42 height 19
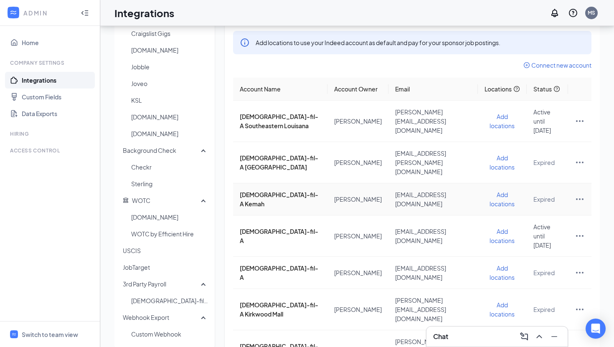
scroll to position [233, 0]
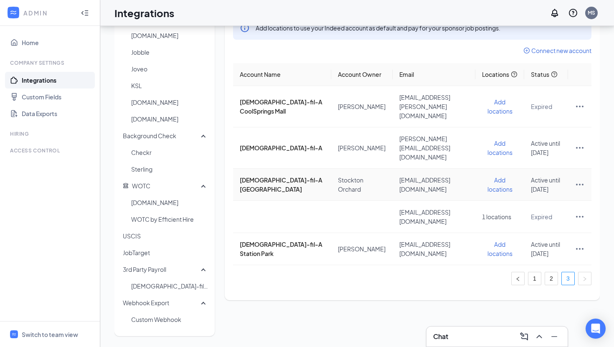
click at [578, 179] on icon "Ellipses" at bounding box center [579, 184] width 10 height 10
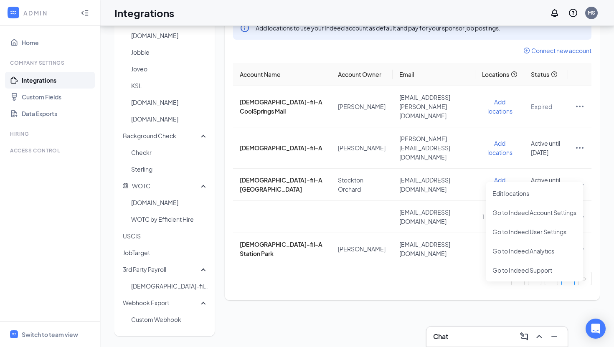
click at [349, 285] on div "Job Boards ZipRecruiter Sponsored Monster Sponsored Indeed Craigslist Craigslis…" at bounding box center [356, 128] width 485 height 418
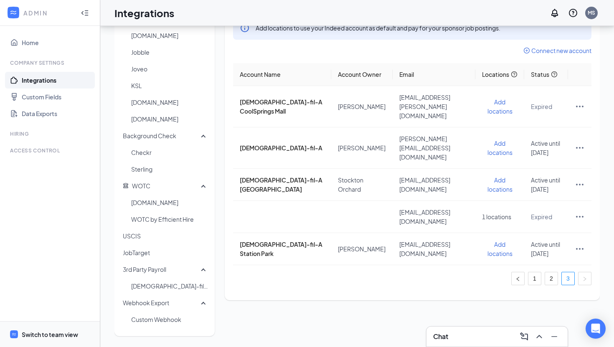
click at [46, 324] on span "Switch to team view" at bounding box center [57, 333] width 71 height 25
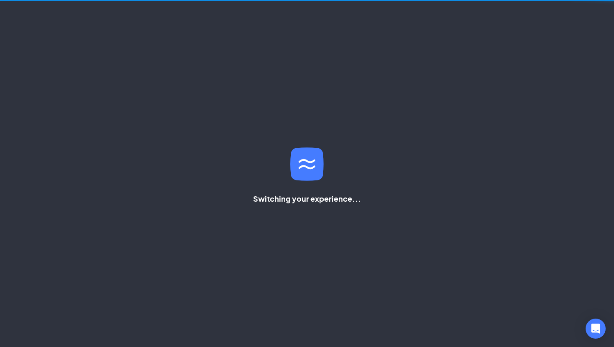
scroll to position [18, 0]
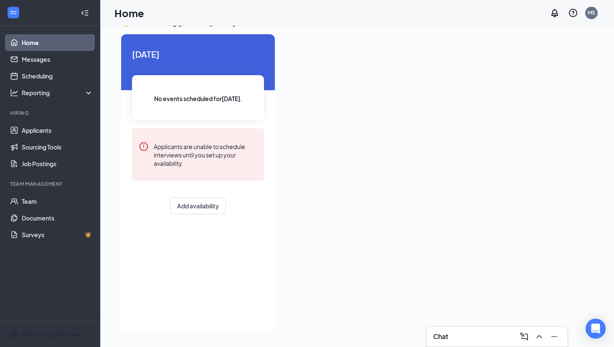
click at [583, 18] on div "MS" at bounding box center [572, 13] width 53 height 17
click at [587, 17] on div "MS" at bounding box center [591, 13] width 13 height 13
click at [461, 51] on div at bounding box center [436, 180] width 311 height 293
